Goal: Task Accomplishment & Management: Complete application form

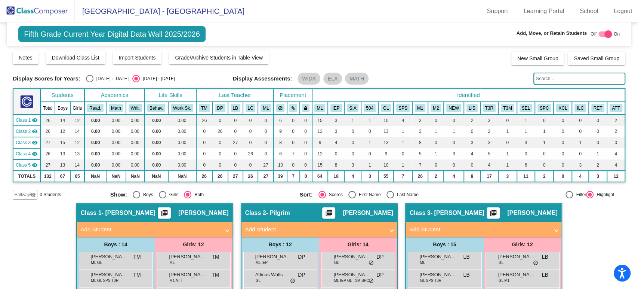
scroll to position [83, 0]
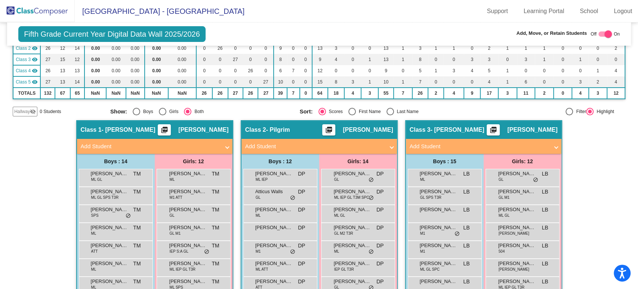
click at [23, 112] on span "Hallway" at bounding box center [22, 111] width 16 height 7
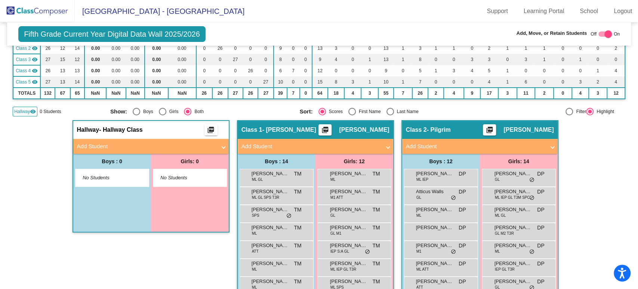
click at [135, 145] on mat-panel-title "Add Student" at bounding box center [146, 146] width 139 height 9
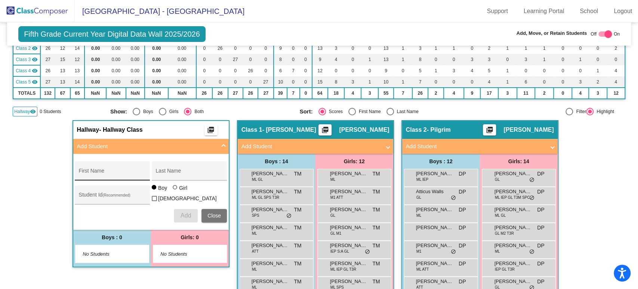
click at [117, 170] on input "First Name" at bounding box center [112, 173] width 67 height 6
type input "[PERSON_NAME]"
type input "478477"
click at [187, 213] on span "Add" at bounding box center [186, 215] width 10 height 6
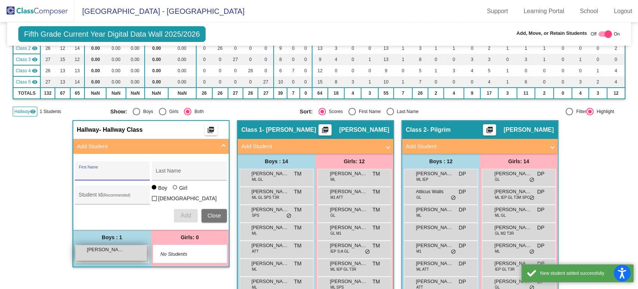
click at [124, 251] on div "[PERSON_NAME] [PERSON_NAME] lock do_not_disturb_alt" at bounding box center [111, 252] width 71 height 15
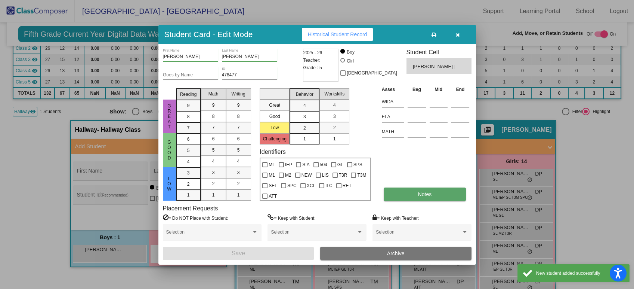
click at [407, 190] on button "Notes" at bounding box center [425, 193] width 82 height 13
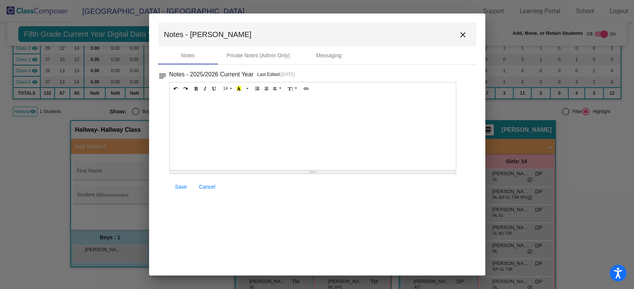
click at [203, 117] on div at bounding box center [313, 132] width 287 height 75
click at [255, 84] on button "Unordered list (CTRL+SHIFT+NUM7)" at bounding box center [257, 88] width 9 height 9
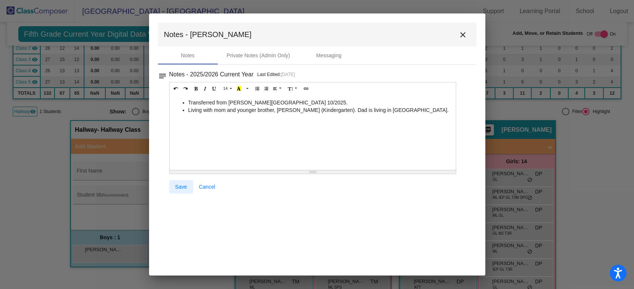
click at [181, 191] on link "Save" at bounding box center [181, 186] width 24 height 13
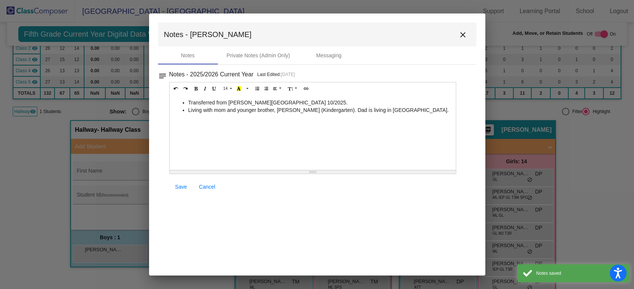
click at [464, 35] on mat-icon "close" at bounding box center [463, 34] width 9 height 9
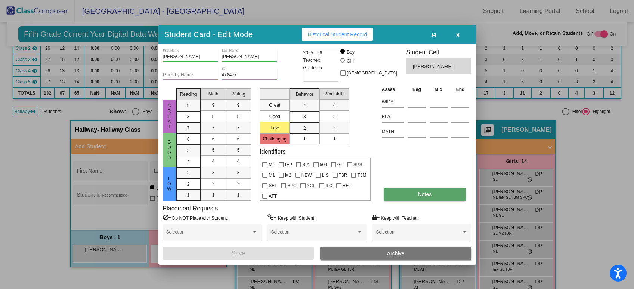
click at [412, 192] on button "Notes" at bounding box center [425, 193] width 82 height 13
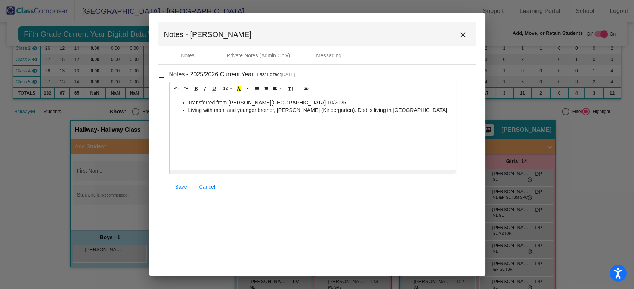
click at [407, 104] on li "Transferred from [PERSON_NAME][GEOGRAPHIC_DATA] 10/2025." at bounding box center [320, 102] width 264 height 7
click at [406, 108] on li "Living with mom and younger brother, [PERSON_NAME] (Kindergarten). Dad is livin…" at bounding box center [320, 109] width 264 height 7
click at [181, 181] on link "Save" at bounding box center [181, 186] width 24 height 13
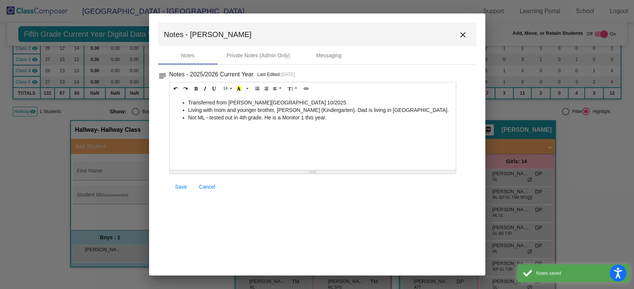
click at [463, 34] on mat-icon "close" at bounding box center [463, 34] width 9 height 9
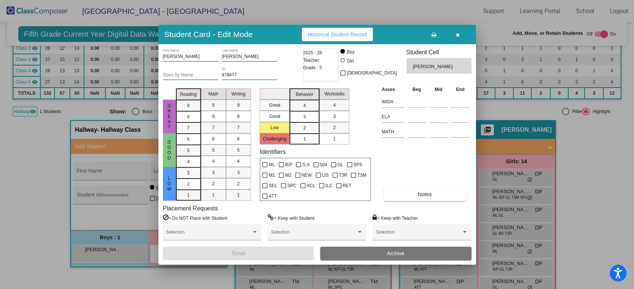
click at [458, 37] on icon "button" at bounding box center [458, 34] width 4 height 5
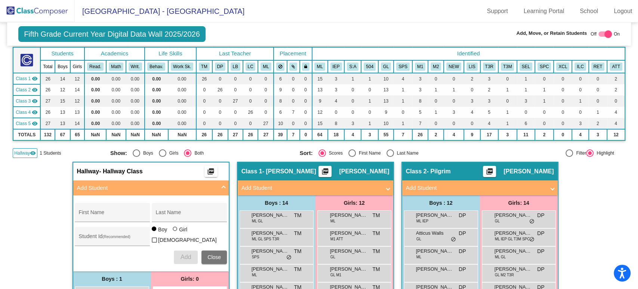
scroll to position [0, 0]
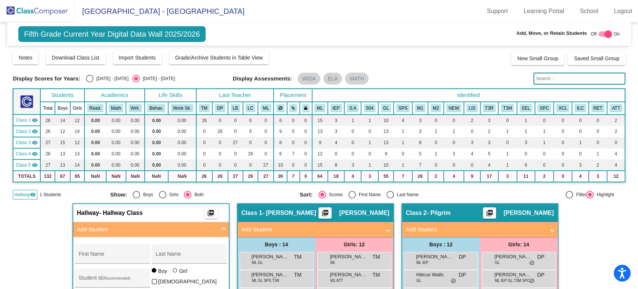
click at [32, 142] on mat-icon "visibility" at bounding box center [35, 142] width 6 height 6
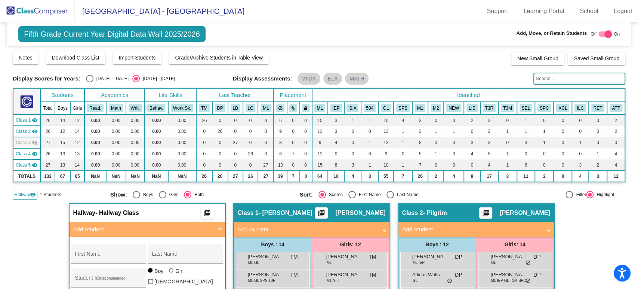
click at [32, 142] on mat-icon "visibility_off" at bounding box center [35, 142] width 6 height 6
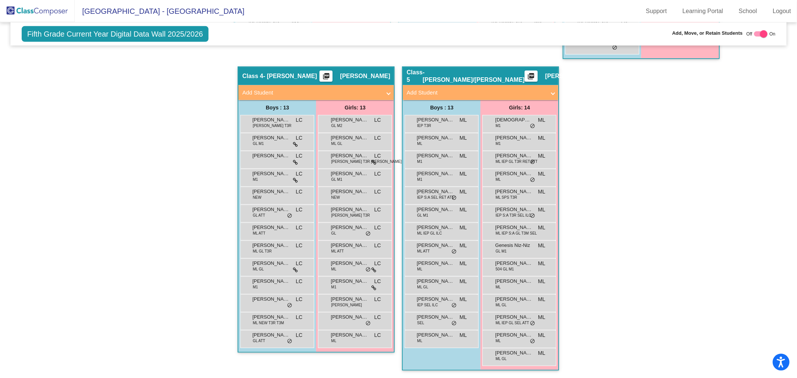
scroll to position [247, 0]
